Goal: Communication & Community: Share content

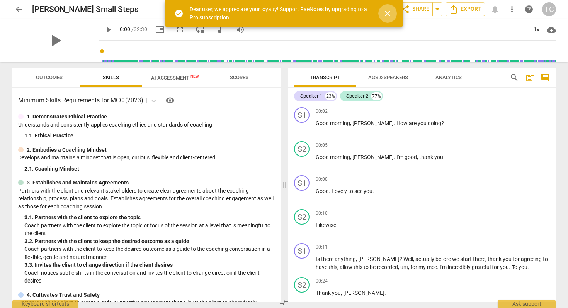
click at [388, 8] on button "close" at bounding box center [387, 13] width 19 height 19
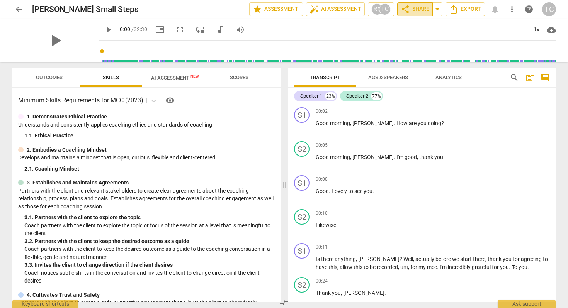
click at [406, 6] on span "share" at bounding box center [405, 9] width 9 height 9
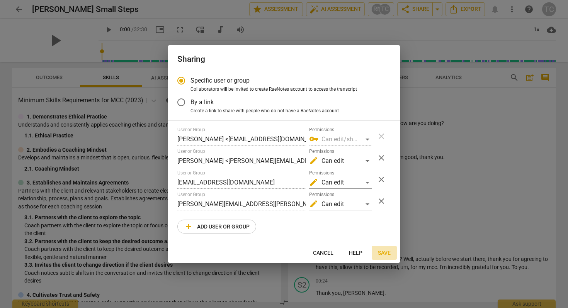
click at [388, 250] on span "Save" at bounding box center [384, 254] width 13 height 8
radio input "false"
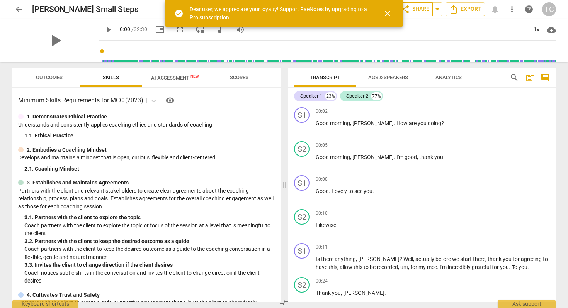
click at [414, 9] on span "share Share" at bounding box center [415, 9] width 29 height 9
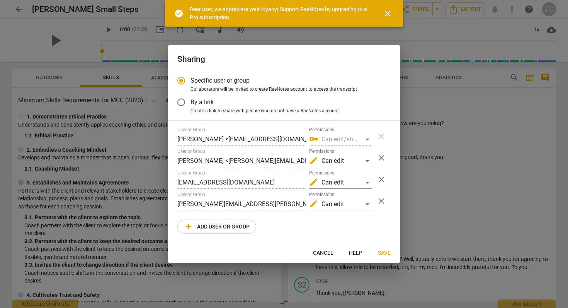
click at [221, 225] on span "add Add user or group" at bounding box center [217, 226] width 66 height 9
radio input "false"
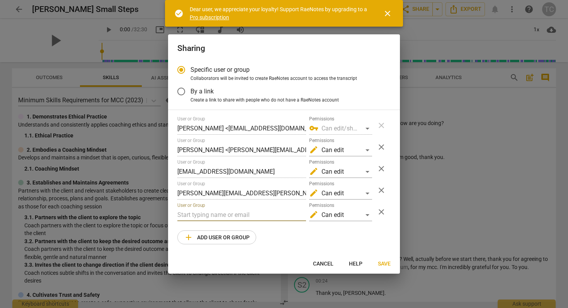
click at [218, 214] on input "text" at bounding box center [241, 215] width 129 height 12
paste input "jessan@mweb.co.za"
type input "jessan@mweb.co.za"
click at [380, 263] on span "Save" at bounding box center [384, 264] width 13 height 8
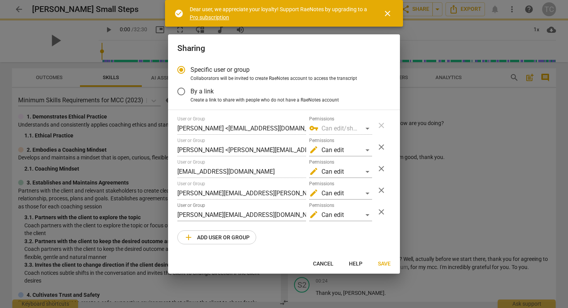
radio input "false"
type input "Angelica Adamski <jessan@mweb.co.za>"
